Goal: Information Seeking & Learning: Learn about a topic

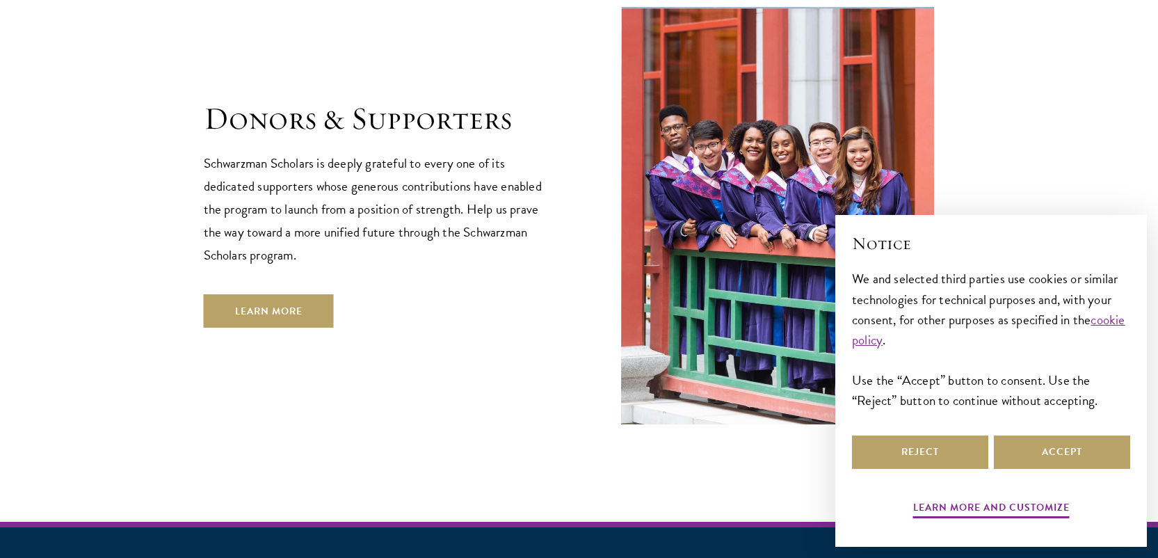
scroll to position [4001, 0]
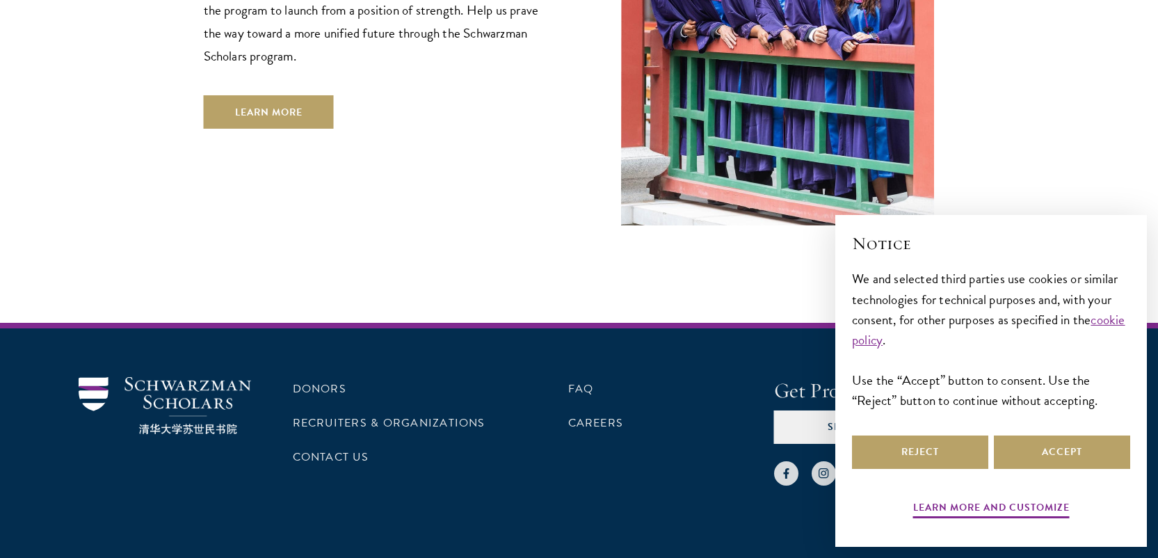
click at [1048, 148] on section "Donors & Supporters Schwarzman Scholars is deeply grateful to every one of its …" at bounding box center [579, 14] width 1158 height 421
click at [1073, 454] on button "Accept" at bounding box center [1061, 451] width 136 height 33
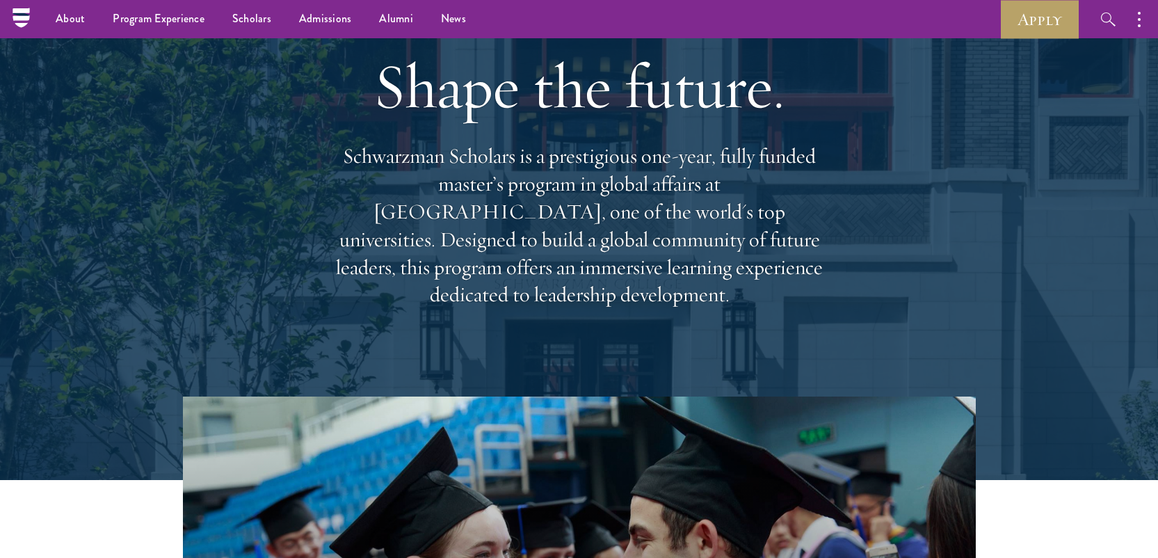
scroll to position [0, 0]
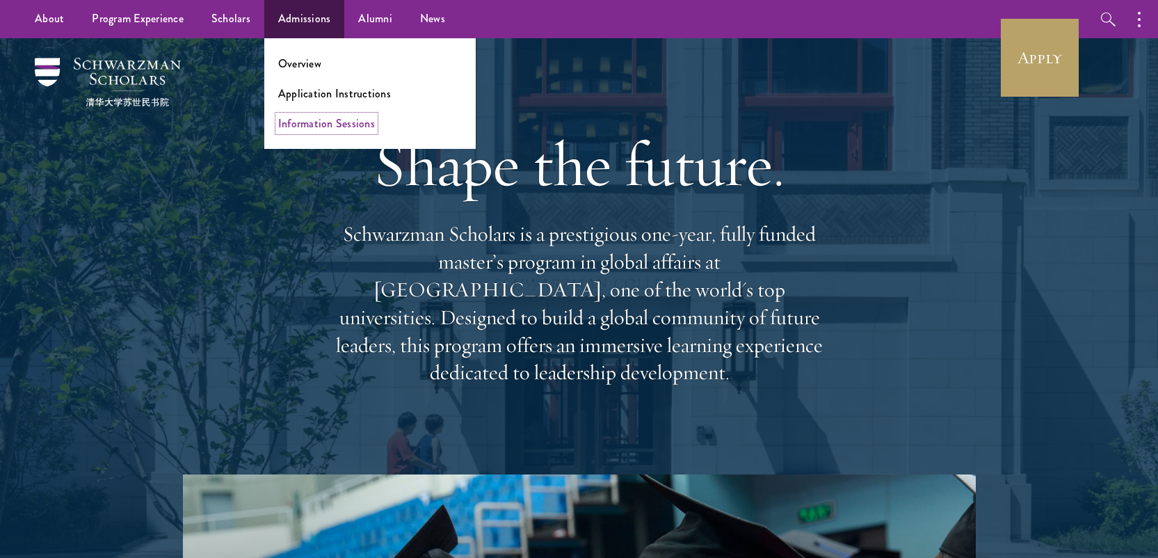
click at [320, 120] on link "Information Sessions" at bounding box center [326, 123] width 97 height 16
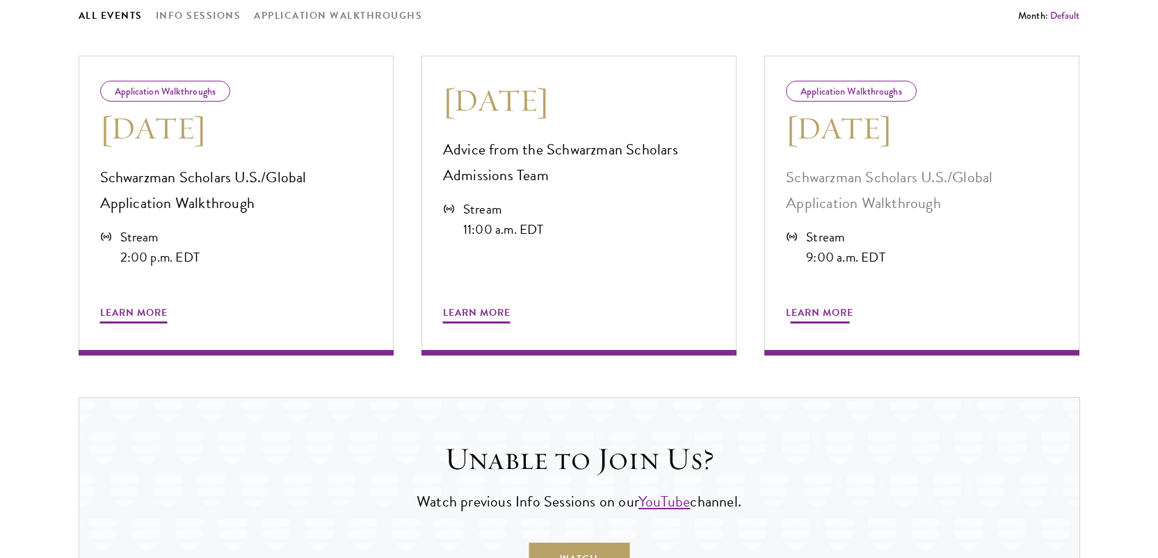
scroll to position [765, 0]
